Goal: Transaction & Acquisition: Purchase product/service

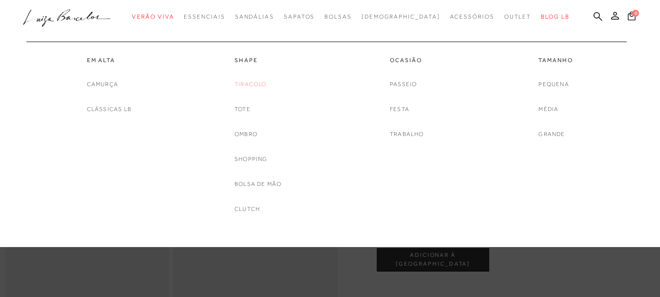
click at [248, 87] on link "Tiracolo" at bounding box center [251, 84] width 32 height 10
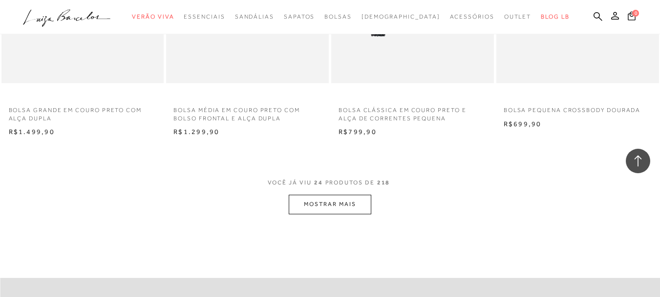
scroll to position [1809, 0]
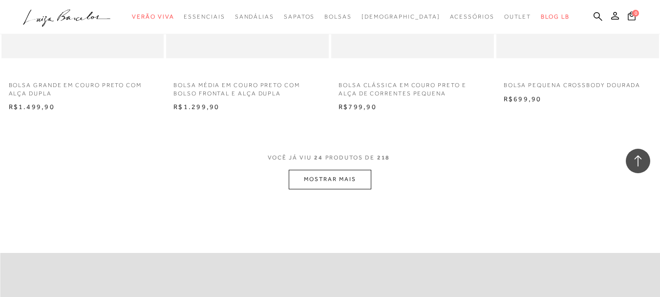
click at [365, 174] on button "MOSTRAR MAIS" at bounding box center [330, 179] width 82 height 19
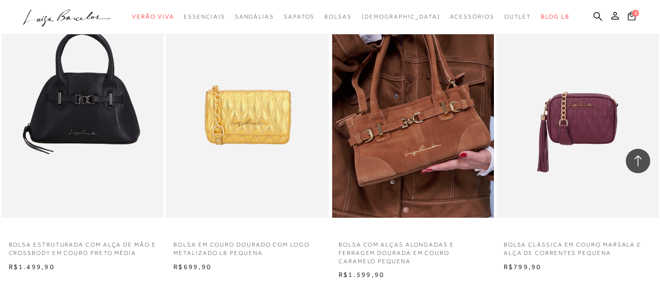
scroll to position [3813, 0]
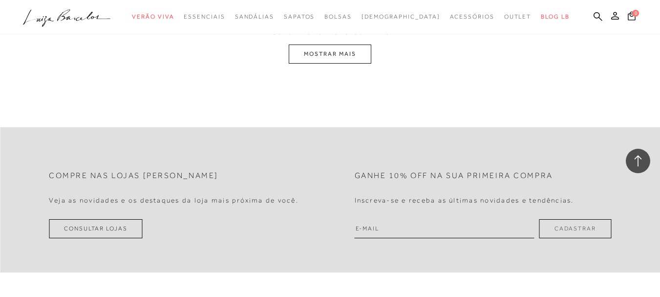
click at [341, 45] on button "MOSTRAR MAIS" at bounding box center [330, 53] width 82 height 19
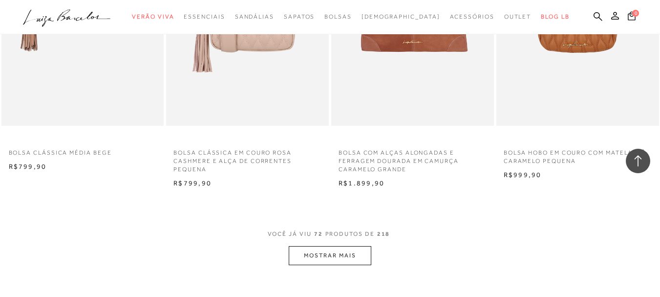
scroll to position [5586, 0]
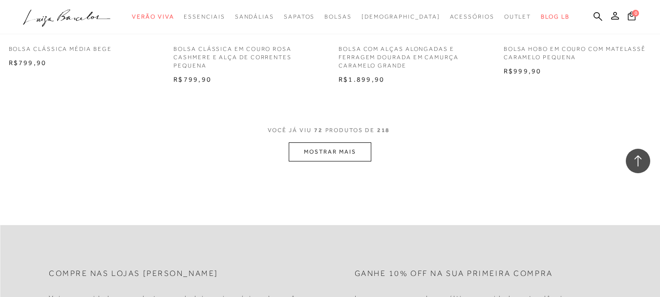
click at [334, 142] on button "MOSTRAR MAIS" at bounding box center [330, 151] width 82 height 19
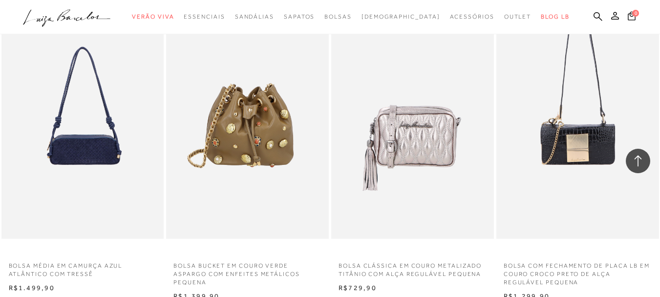
scroll to position [7443, 0]
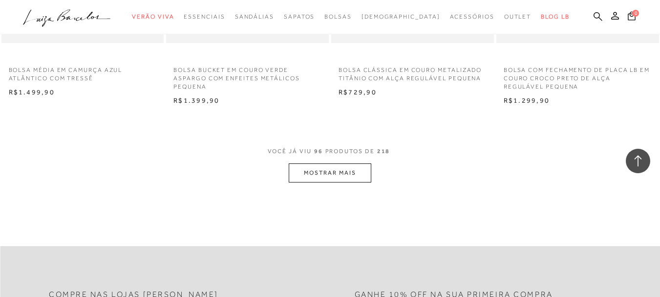
click at [594, 16] on icon at bounding box center [598, 16] width 9 height 9
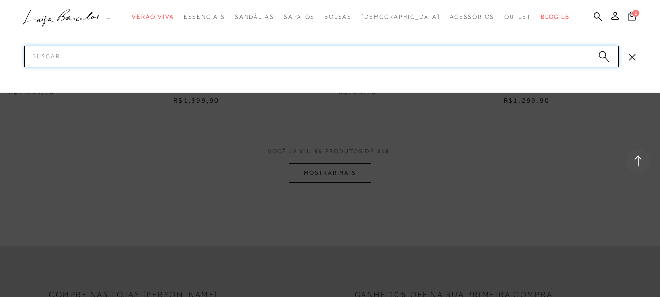
click at [181, 59] on input "Pesquisar" at bounding box center [321, 56] width 595 height 22
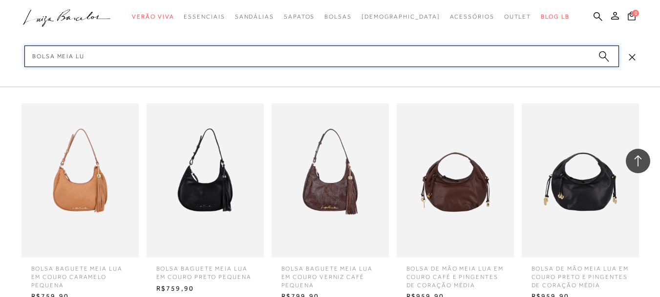
type input "bolsa meia lua"
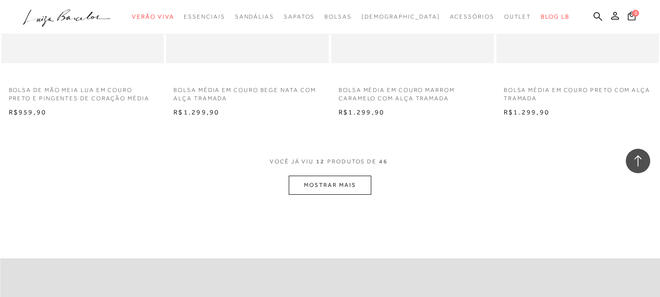
scroll to position [929, 0]
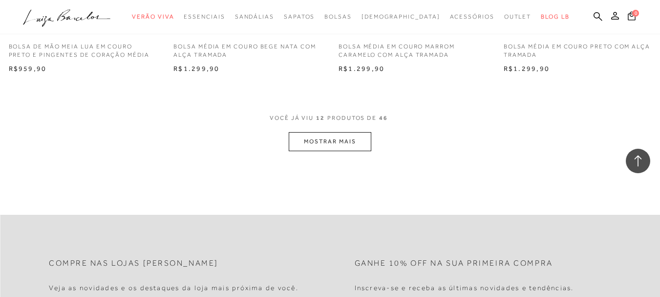
click at [292, 141] on button "MOSTRAR MAIS" at bounding box center [330, 141] width 82 height 19
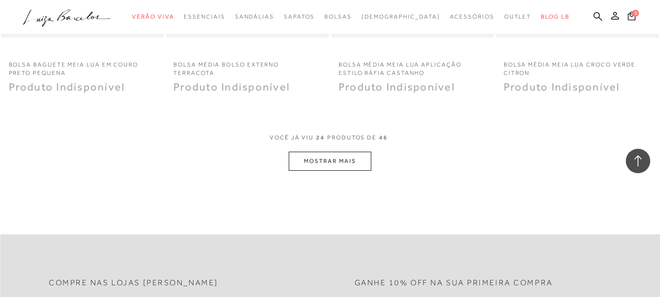
scroll to position [1858, 0]
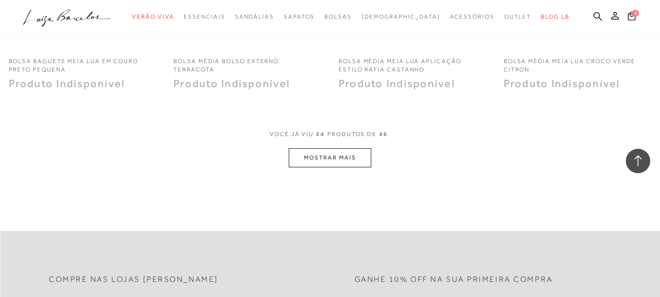
click at [364, 161] on button "MOSTRAR MAIS" at bounding box center [330, 157] width 82 height 19
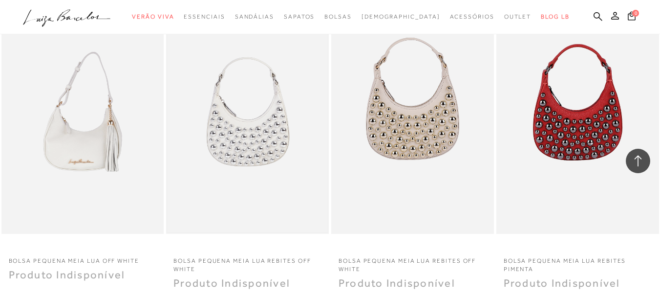
scroll to position [2689, 0]
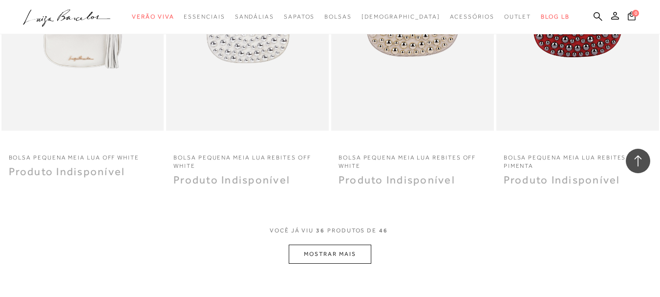
click at [345, 255] on button "MOSTRAR MAIS" at bounding box center [330, 253] width 82 height 19
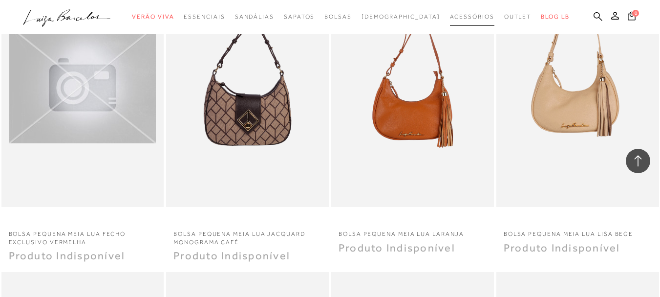
scroll to position [2298, 0]
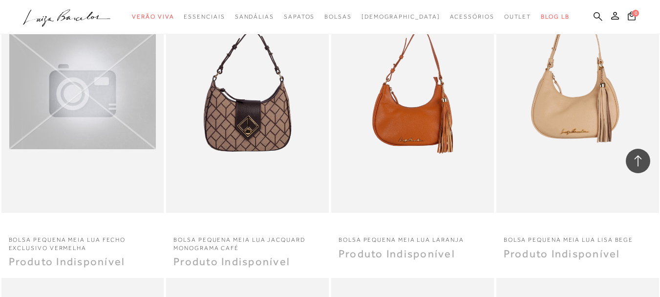
click at [594, 14] on icon at bounding box center [598, 16] width 9 height 9
click at [594, 17] on icon at bounding box center [598, 16] width 9 height 9
click at [594, 15] on icon at bounding box center [598, 16] width 9 height 9
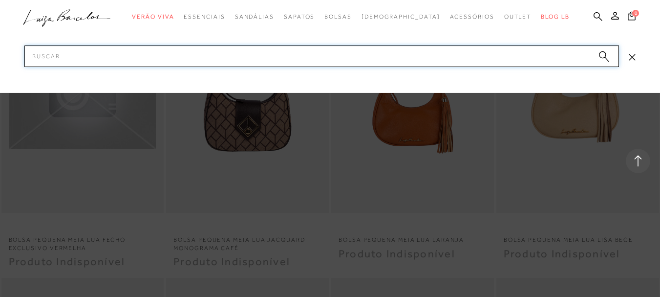
click at [299, 58] on input "Pesquisar" at bounding box center [321, 56] width 595 height 22
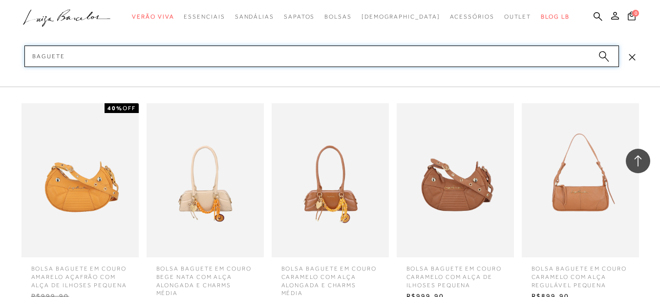
scroll to position [2978, 0]
type input "baguete"
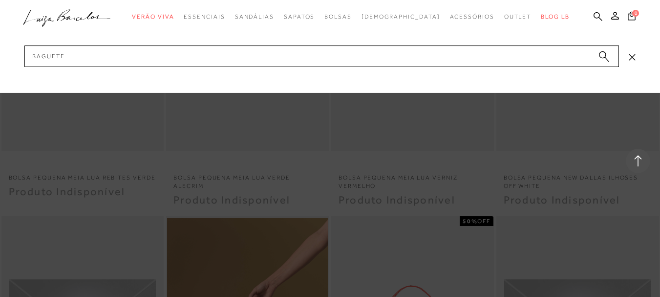
click at [604, 121] on div at bounding box center [330, 148] width 660 height 297
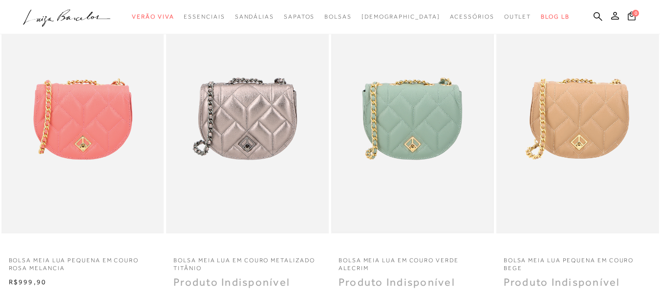
scroll to position [0, 0]
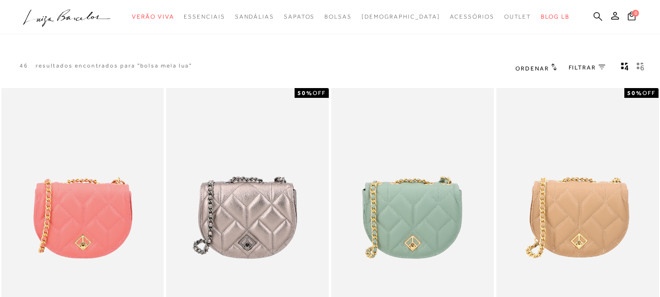
click at [594, 12] on icon at bounding box center [598, 16] width 9 height 9
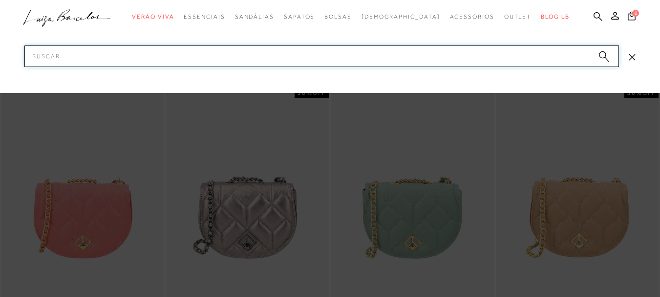
click at [374, 54] on input "Pesquisar" at bounding box center [321, 56] width 595 height 22
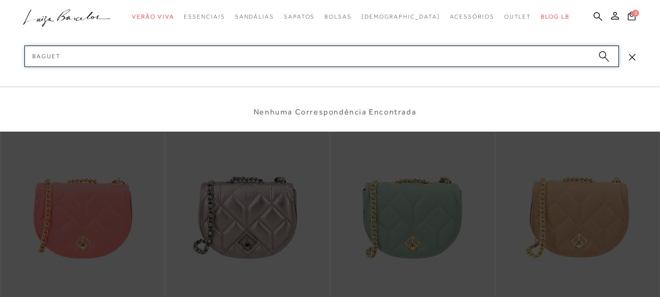
type input "baguete"
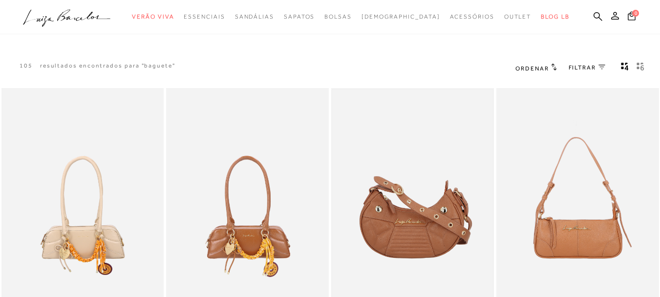
click at [454, 204] on img at bounding box center [412, 209] width 161 height 241
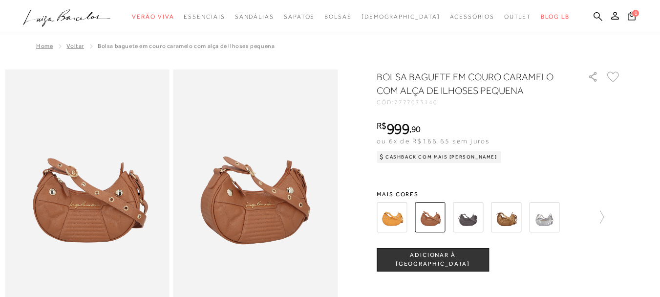
click at [475, 223] on img at bounding box center [468, 217] width 30 height 30
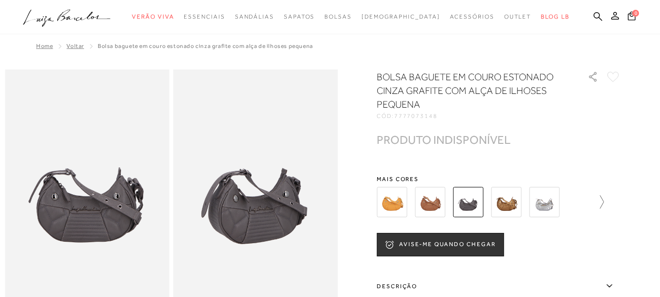
click at [604, 202] on icon at bounding box center [598, 202] width 14 height 14
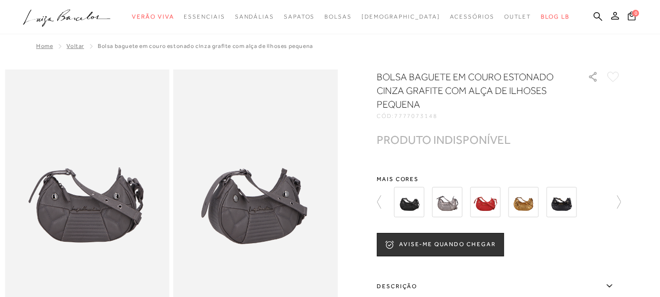
click at [415, 197] on img at bounding box center [409, 202] width 30 height 30
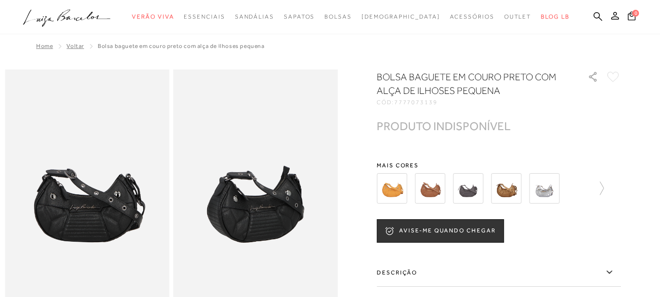
click at [468, 190] on img at bounding box center [468, 188] width 30 height 30
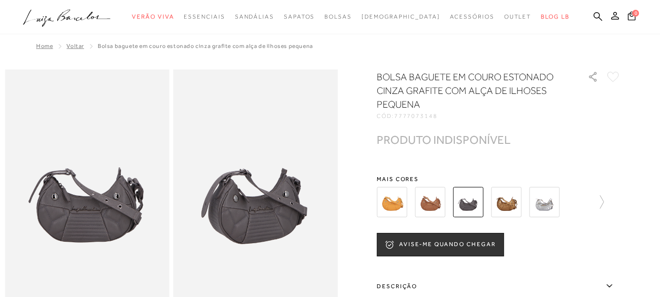
click at [610, 202] on div at bounding box center [499, 202] width 244 height 36
click at [604, 199] on icon at bounding box center [598, 202] width 14 height 14
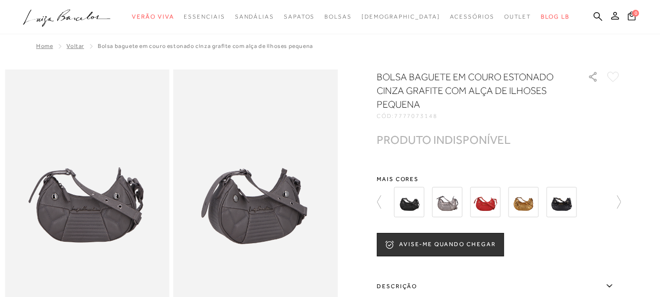
click at [576, 202] on img at bounding box center [562, 202] width 30 height 30
